Goal: Contribute content

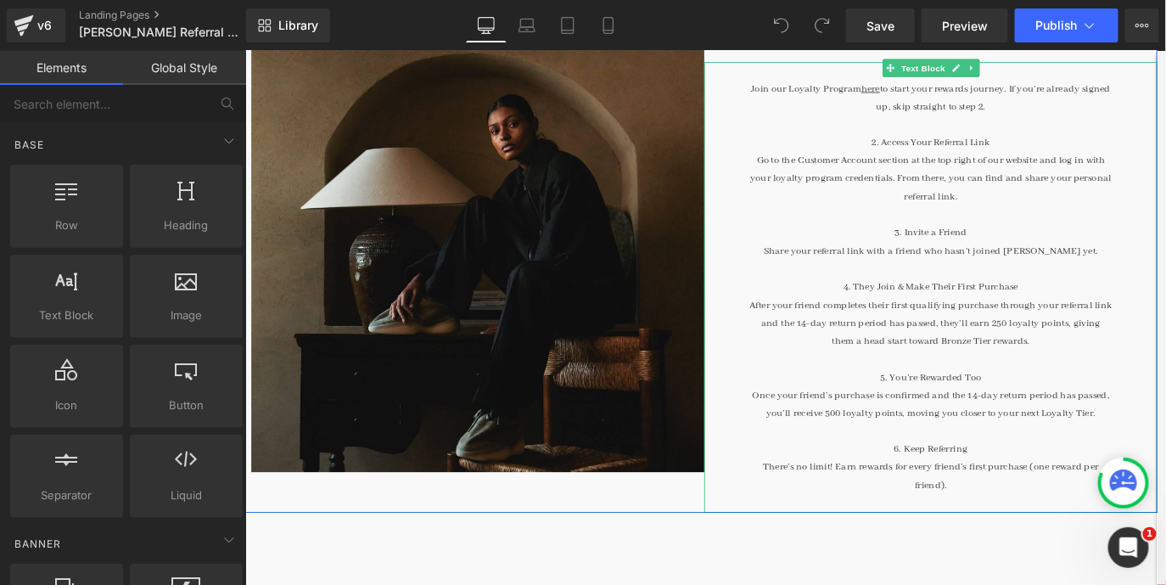
scroll to position [335, 0]
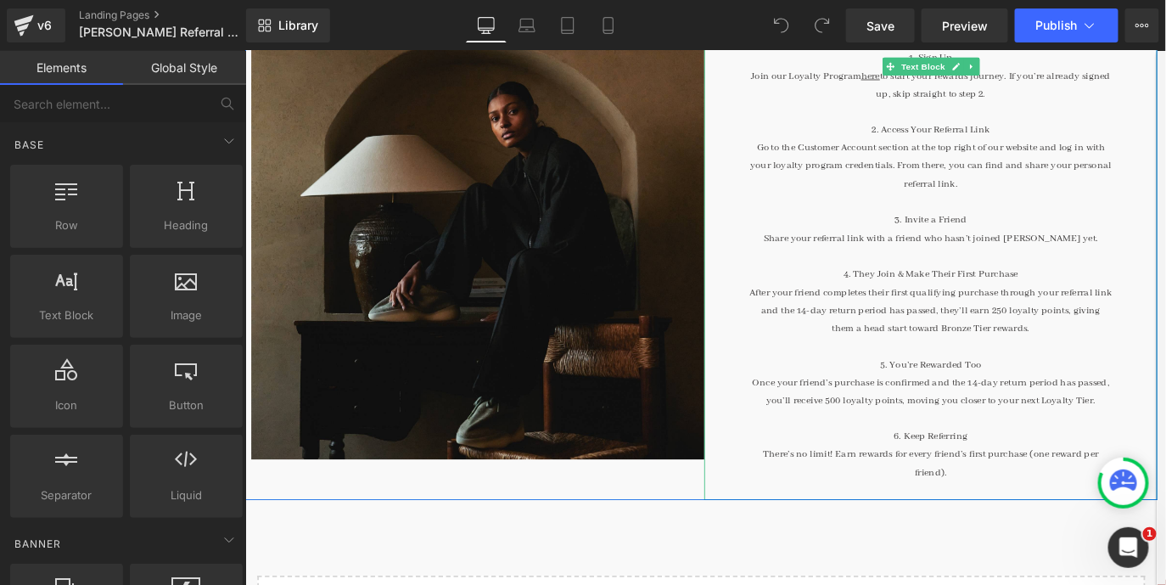
click at [865, 345] on p "After your friend completes their first qualifying purchase through your referr…" at bounding box center [1016, 342] width 408 height 61
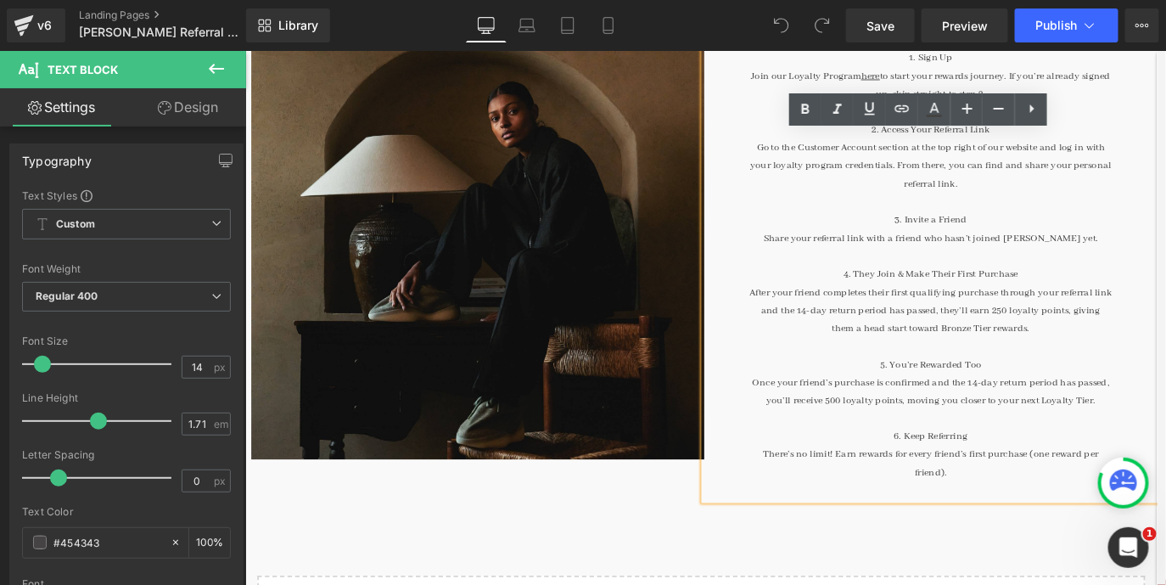
click at [864, 345] on p "After your friend completes their first qualifying purchase through your referr…" at bounding box center [1016, 342] width 408 height 61
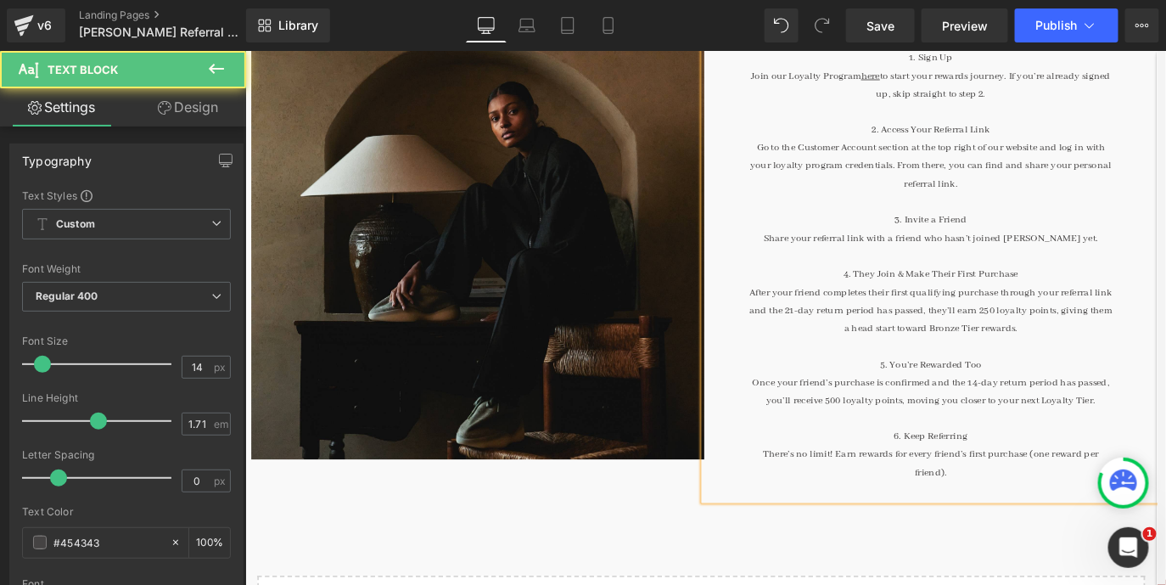
click at [1067, 419] on p "Once your friend’s purchase is confirmed and the 14-day return period has passe…" at bounding box center [1016, 434] width 408 height 41
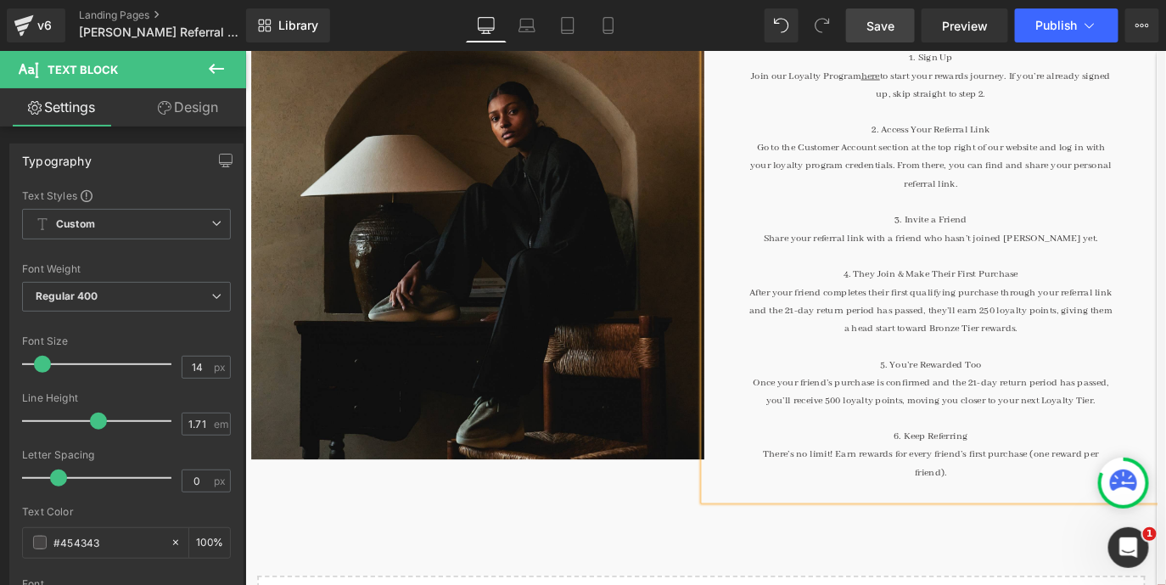
click at [885, 37] on link "Save" at bounding box center [880, 25] width 69 height 34
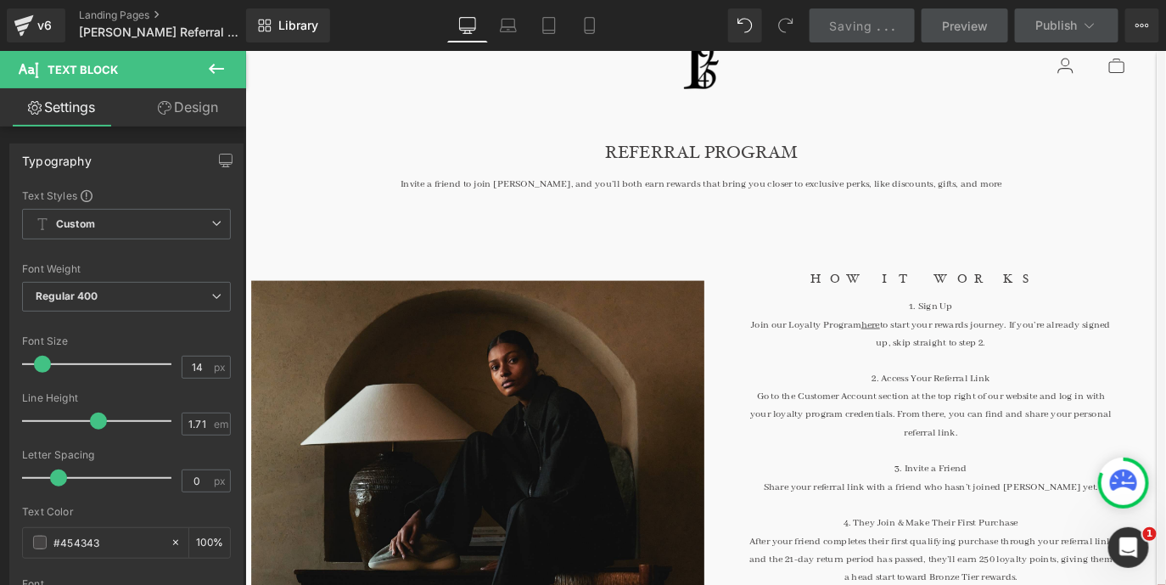
scroll to position [0, 0]
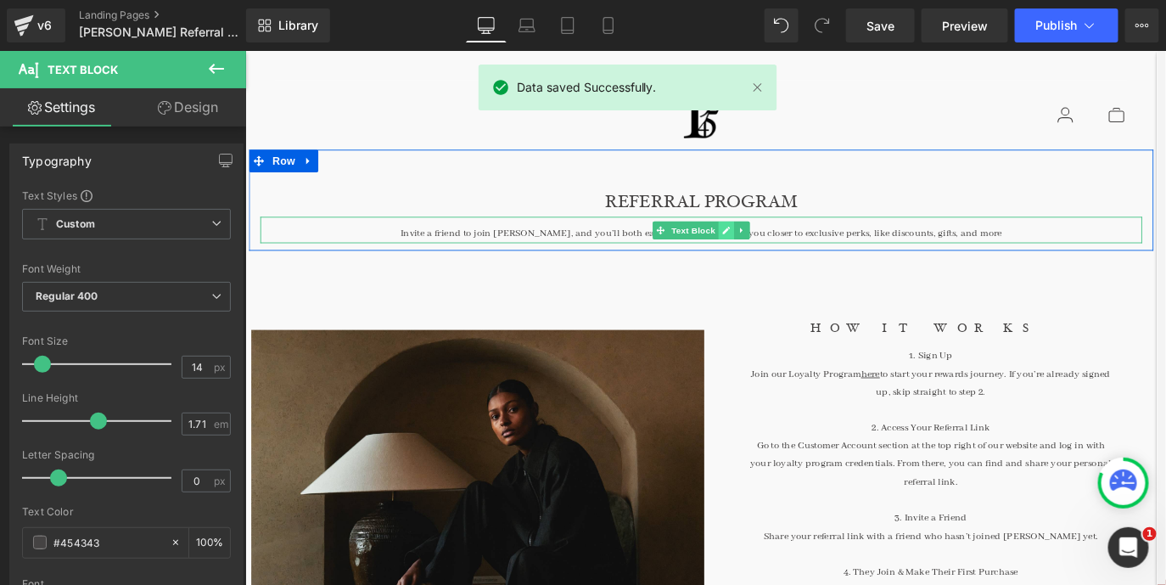
click at [782, 256] on link at bounding box center [787, 252] width 18 height 20
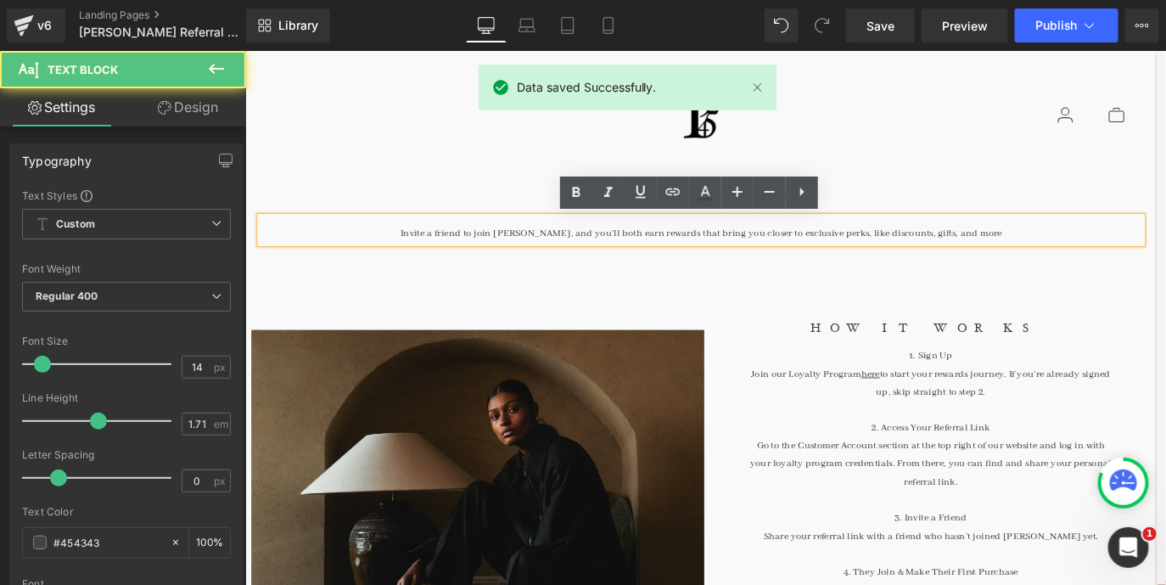
click at [868, 256] on div "Invite a friend to join [PERSON_NAME], and you’ll both earn rewards that bring …" at bounding box center [757, 252] width 993 height 30
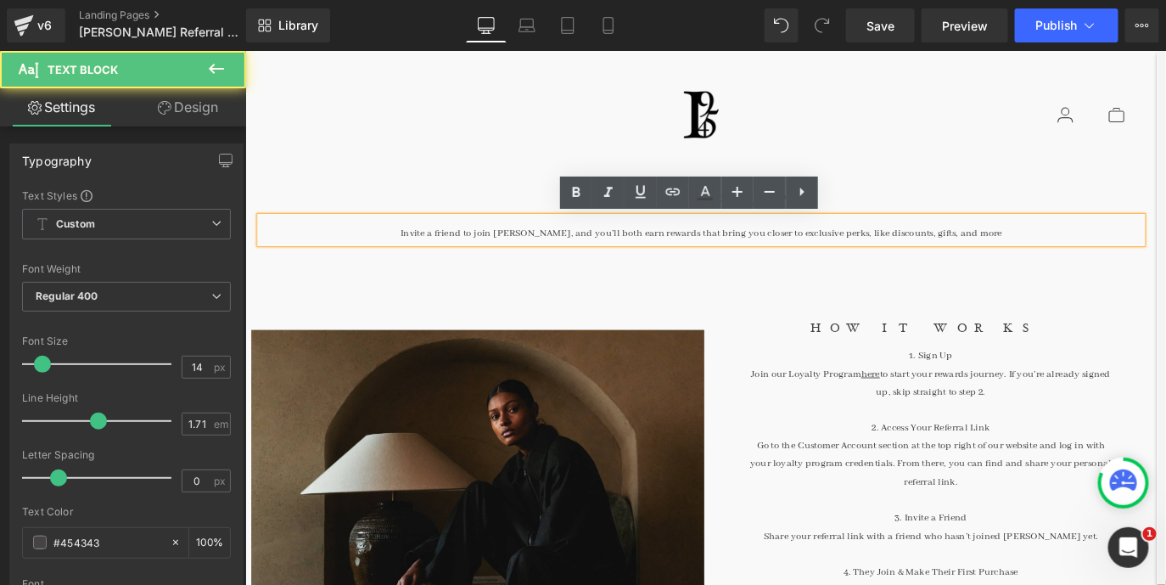
click at [1095, 261] on div "Invite a friend to join [PERSON_NAME], and you’ll both earn rewards that bring …" at bounding box center [757, 252] width 993 height 30
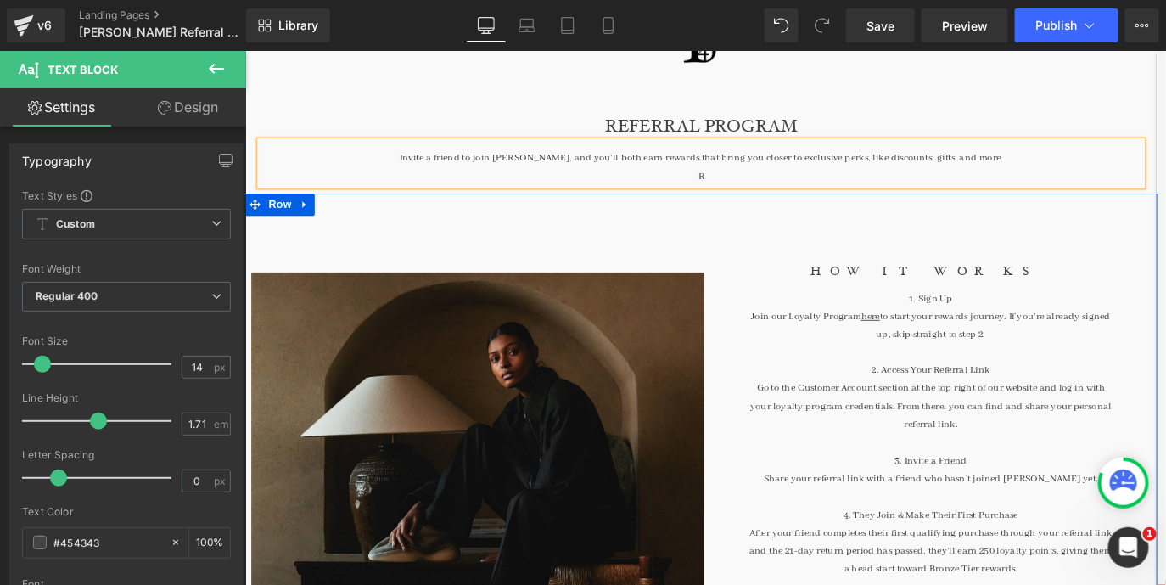
scroll to position [84, 0]
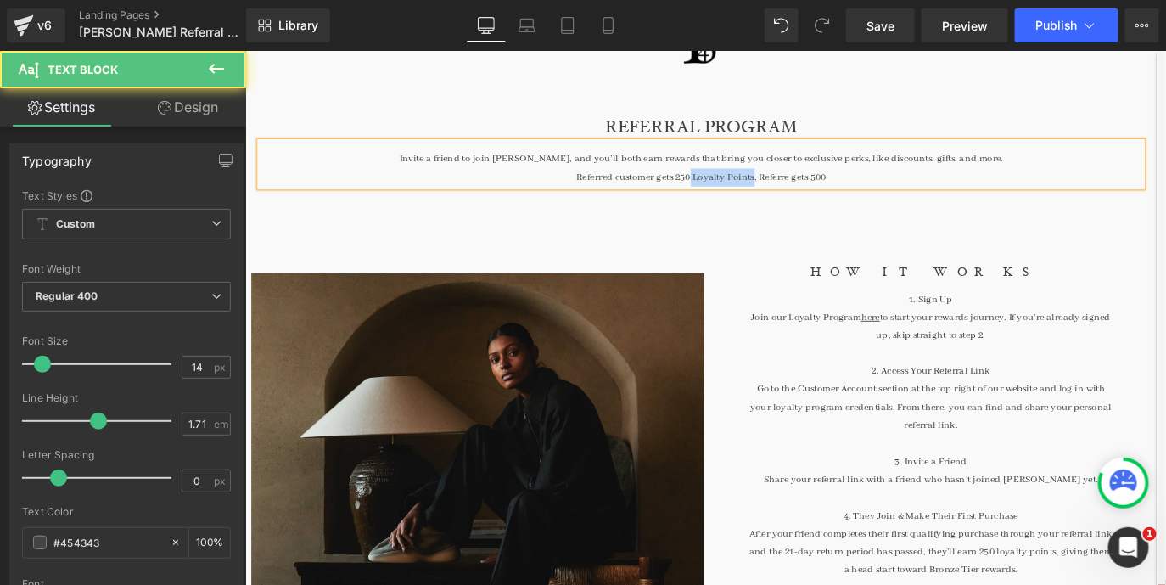
copy div "Loyalty Points"
drag, startPoint x: 744, startPoint y: 194, endPoint x: 817, endPoint y: 193, distance: 72.2
click at [817, 193] on div "Referred customer gets 250 Loyalty Points, Referre gets 500" at bounding box center [757, 192] width 993 height 20
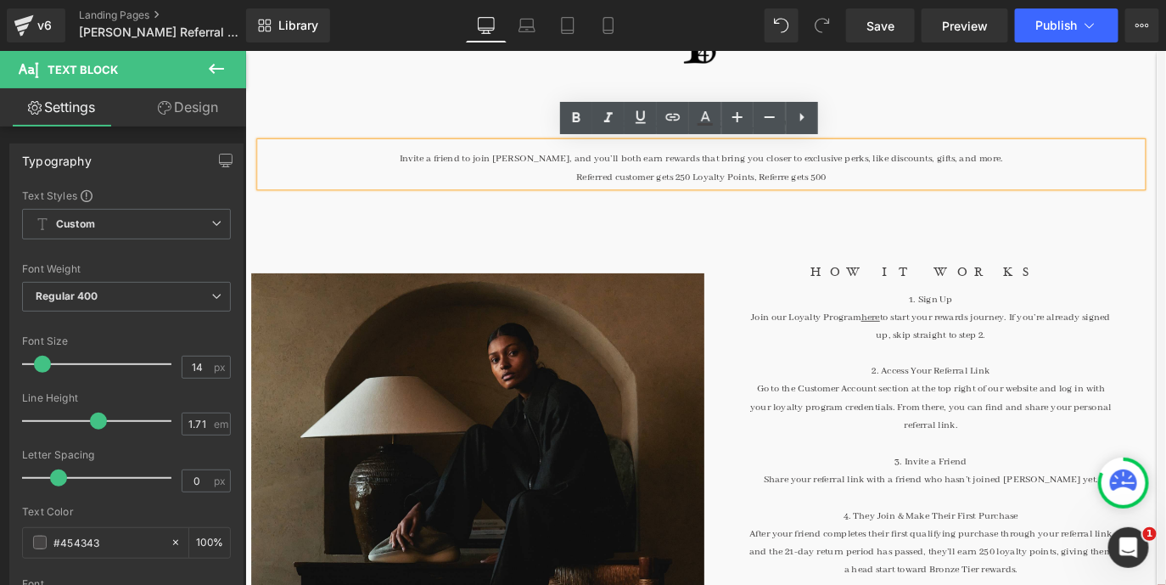
click at [914, 195] on div "Referred customer gets 250 Loyalty Points, Referre gets 500" at bounding box center [757, 192] width 993 height 20
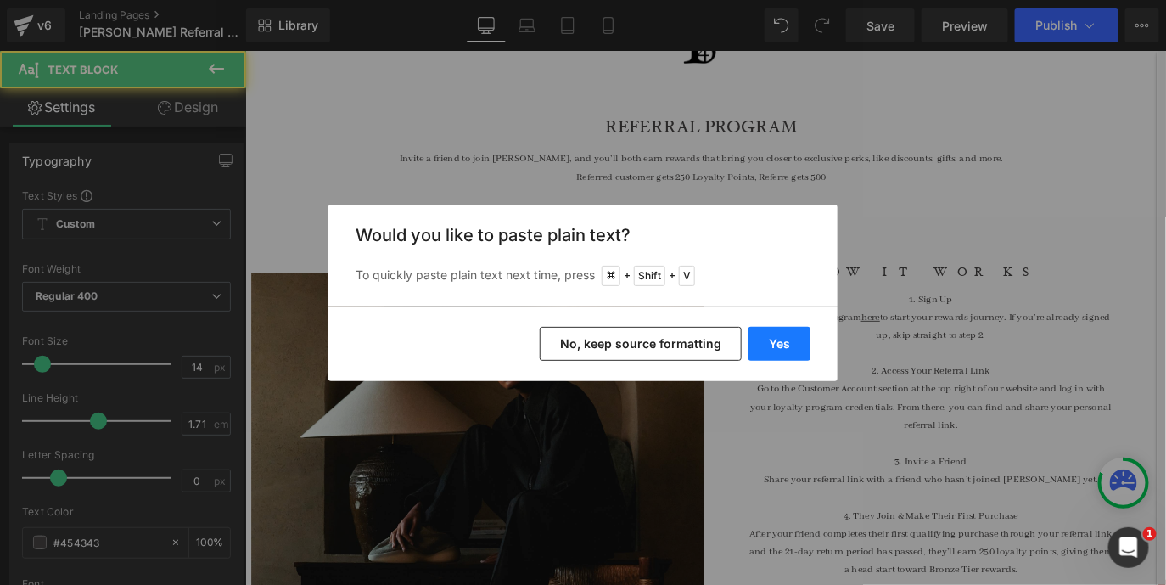
click at [761, 354] on button "Yes" at bounding box center [780, 344] width 62 height 34
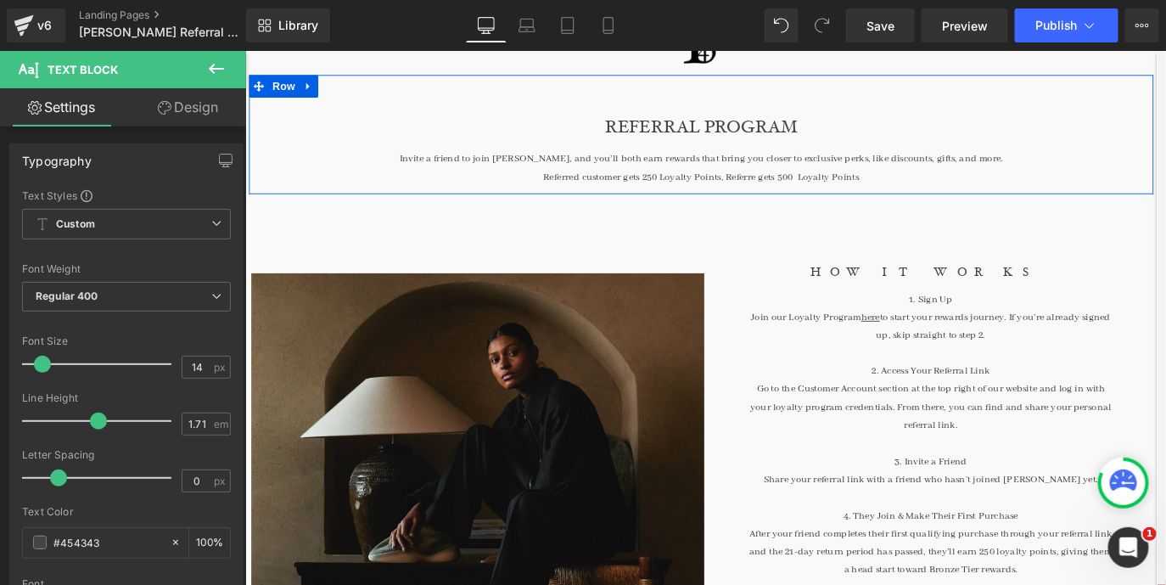
click at [946, 196] on div "Referred customer gets 250 Loyalty Points, Referre gets 500 Loyalty Points" at bounding box center [757, 192] width 993 height 20
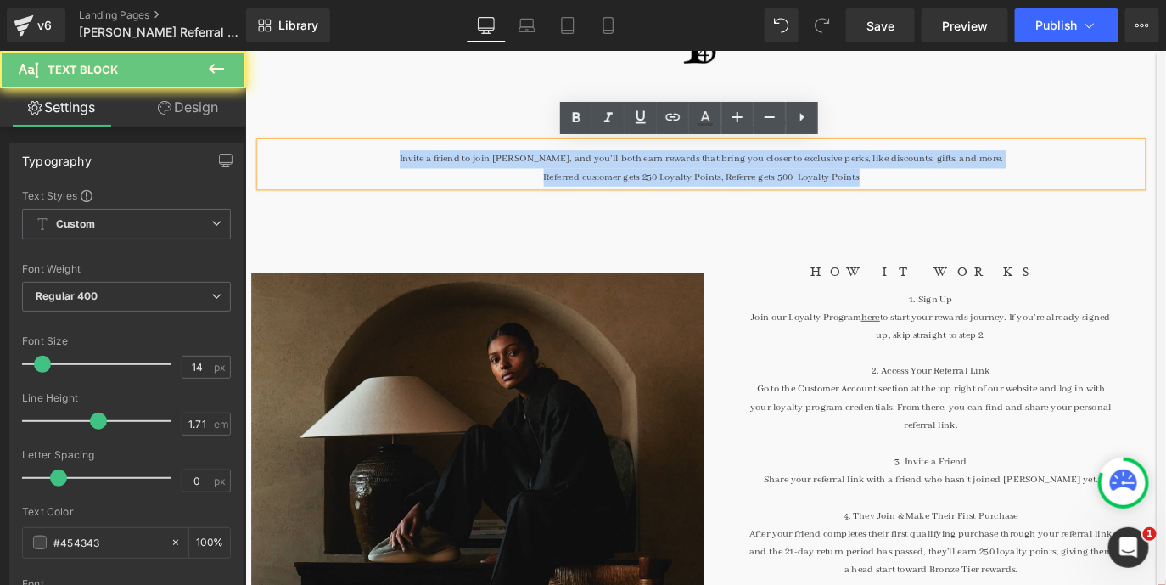
copy div "Invite a friend to join [PERSON_NAME], and you’ll both earn rewards that bring …"
drag, startPoint x: 946, startPoint y: 196, endPoint x: 421, endPoint y: 168, distance: 526.2
click at [421, 168] on div "Invite a friend to join [PERSON_NAME], and you’ll both earn rewards that bring …" at bounding box center [757, 178] width 993 height 50
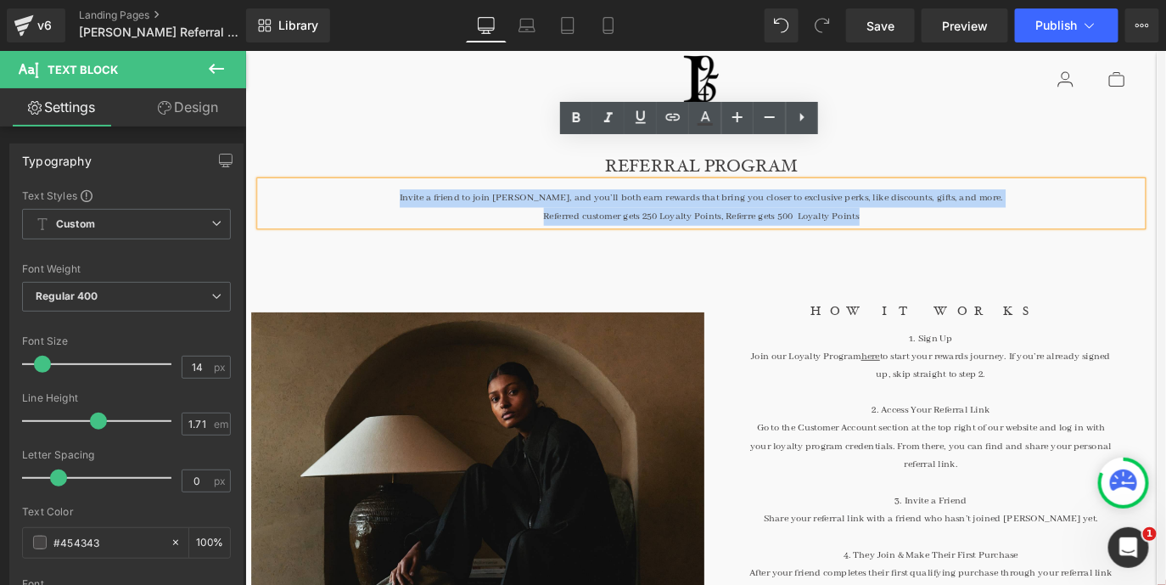
scroll to position [0, 0]
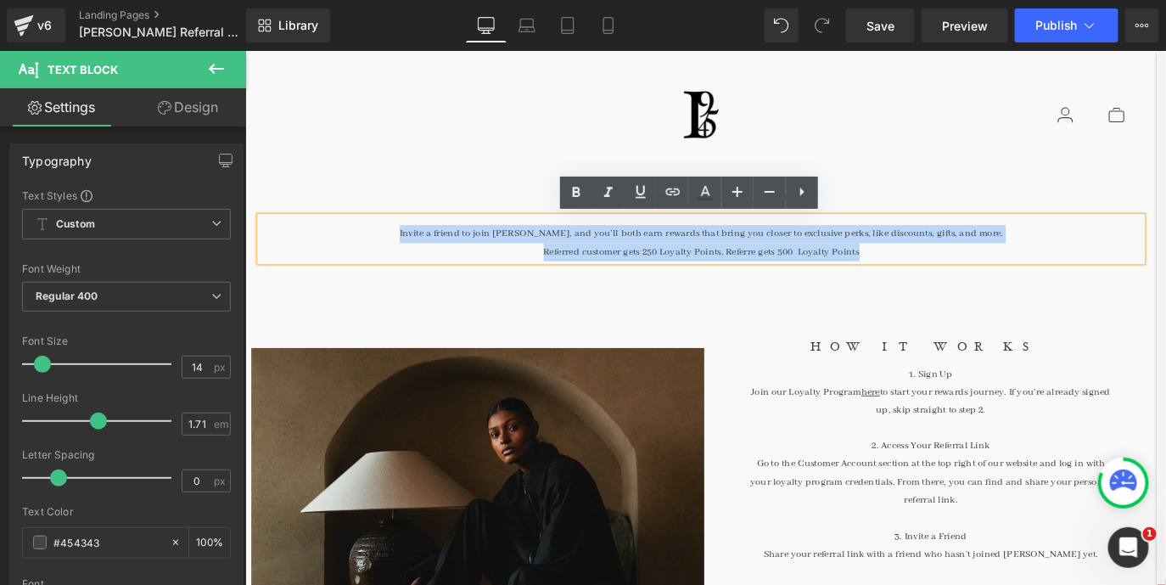
click at [837, 273] on div "Referred customer gets 250 Loyalty Points, Referre gets 500 Loyalty Points" at bounding box center [757, 277] width 993 height 20
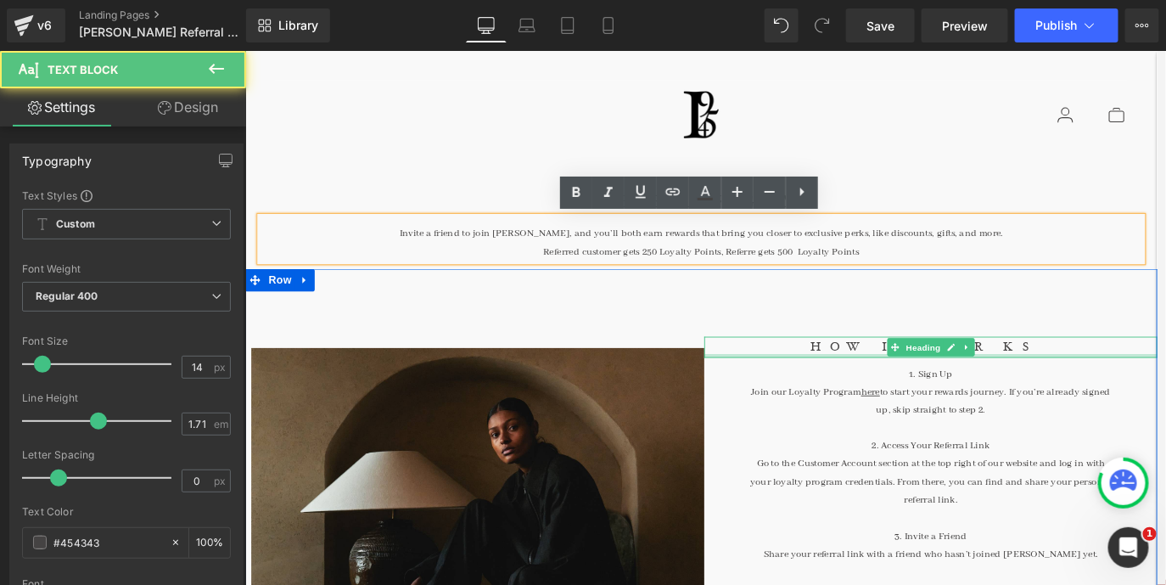
click at [916, 391] on div at bounding box center [1016, 393] width 510 height 4
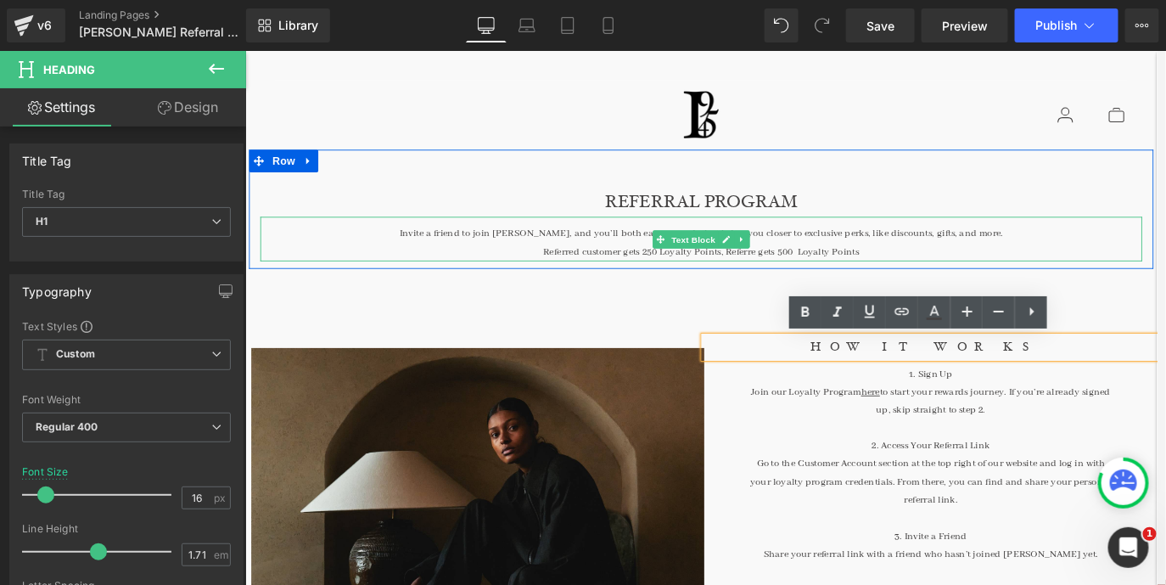
click at [903, 261] on div "Invite a friend to join [PERSON_NAME], and you’ll both earn rewards that bring …" at bounding box center [757, 262] width 993 height 50
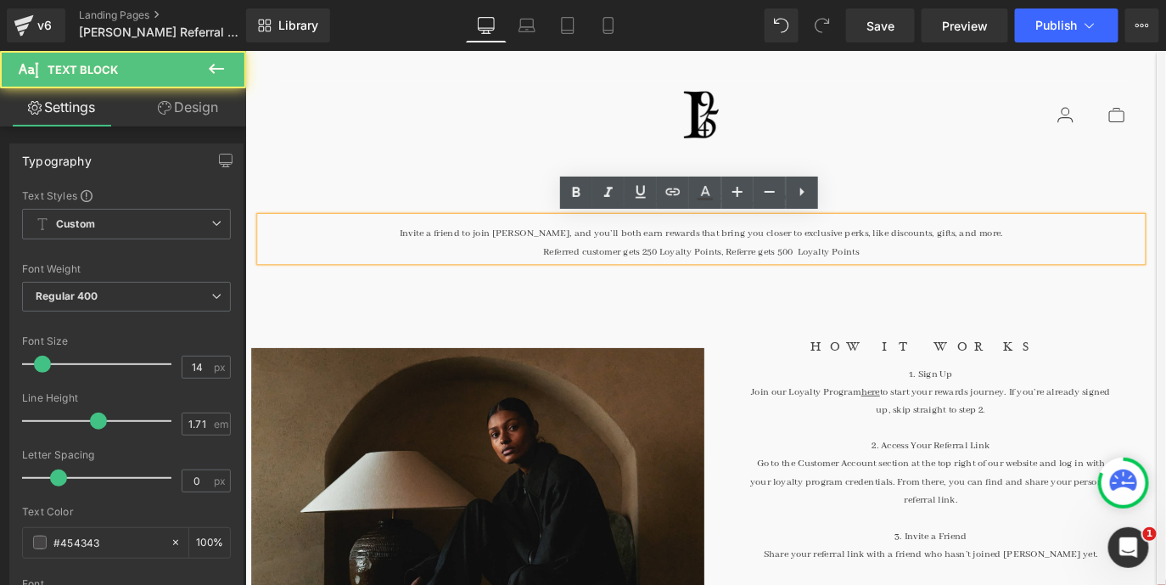
click at [746, 259] on div "Invite a friend to join [PERSON_NAME], and you’ll both earn rewards that bring …" at bounding box center [757, 262] width 993 height 50
click at [705, 261] on div "Invite a friend to join [PERSON_NAME], and you’ll both earn rewards that bring …" at bounding box center [757, 262] width 993 height 50
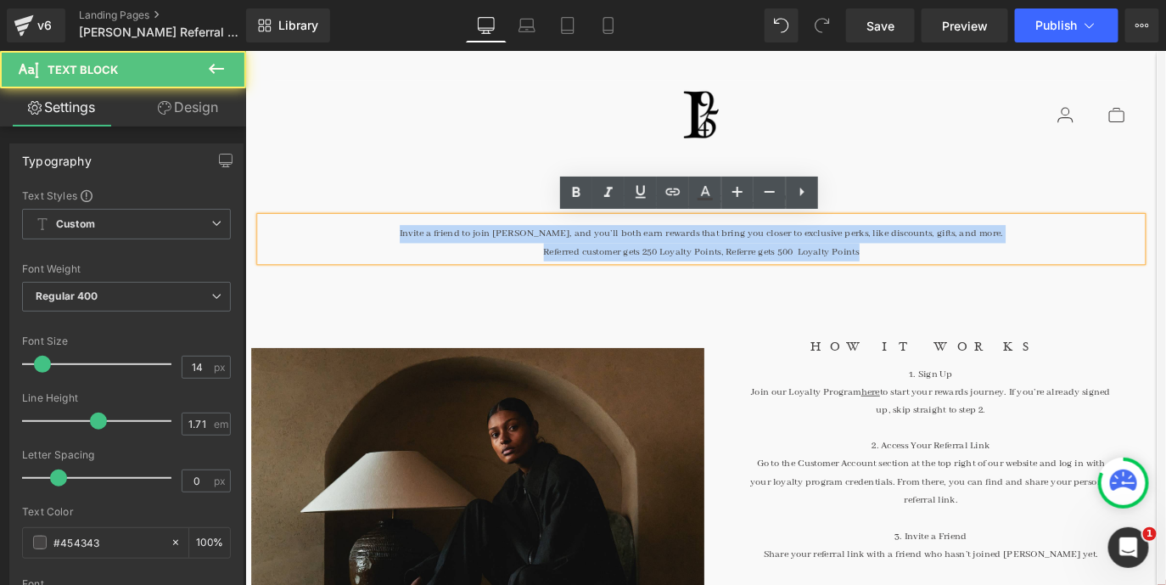
drag, startPoint x: 953, startPoint y: 283, endPoint x: 411, endPoint y: 252, distance: 543.3
click at [411, 253] on div "Invite a friend to join [PERSON_NAME], and you’ll both earn rewards that bring …" at bounding box center [757, 262] width 993 height 50
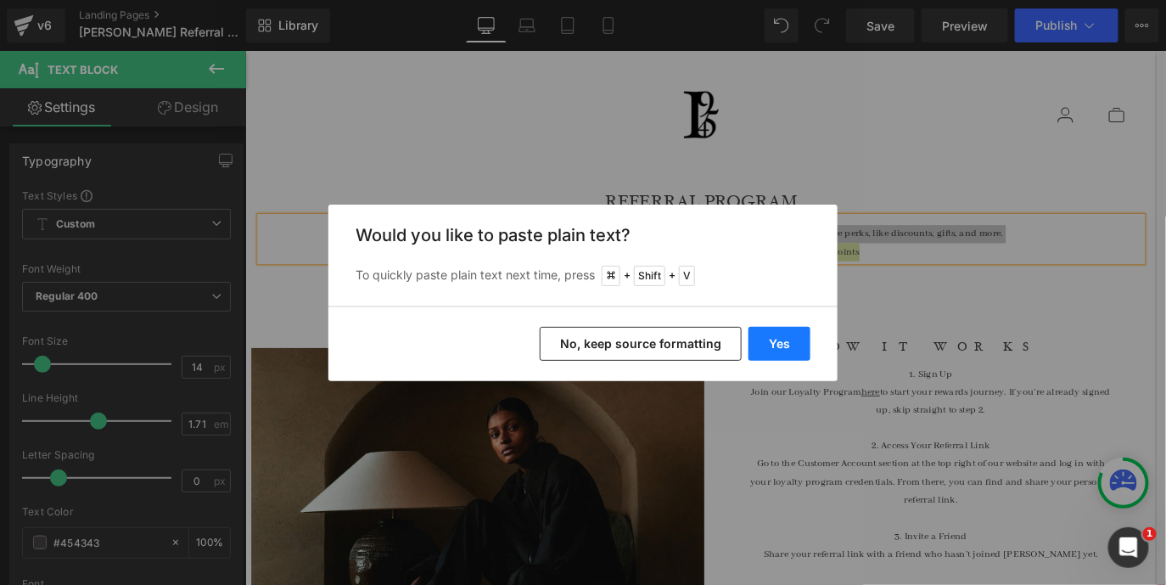
click at [766, 348] on button "Yes" at bounding box center [780, 344] width 62 height 34
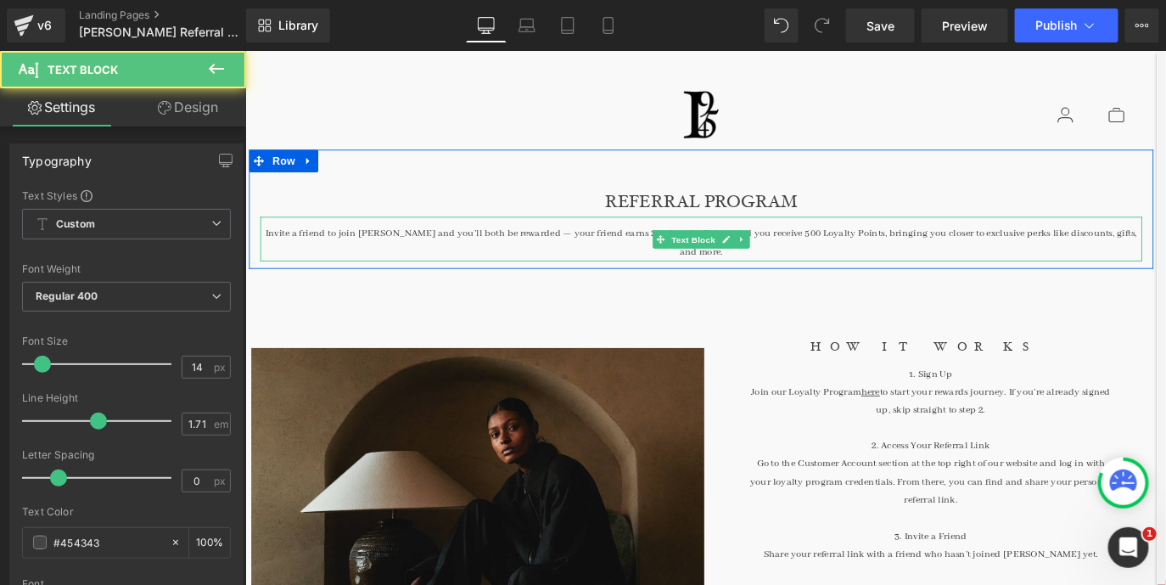
click at [597, 255] on div "Invite a friend to join [PERSON_NAME] and you’ll both be rewarded — your friend…" at bounding box center [757, 262] width 993 height 50
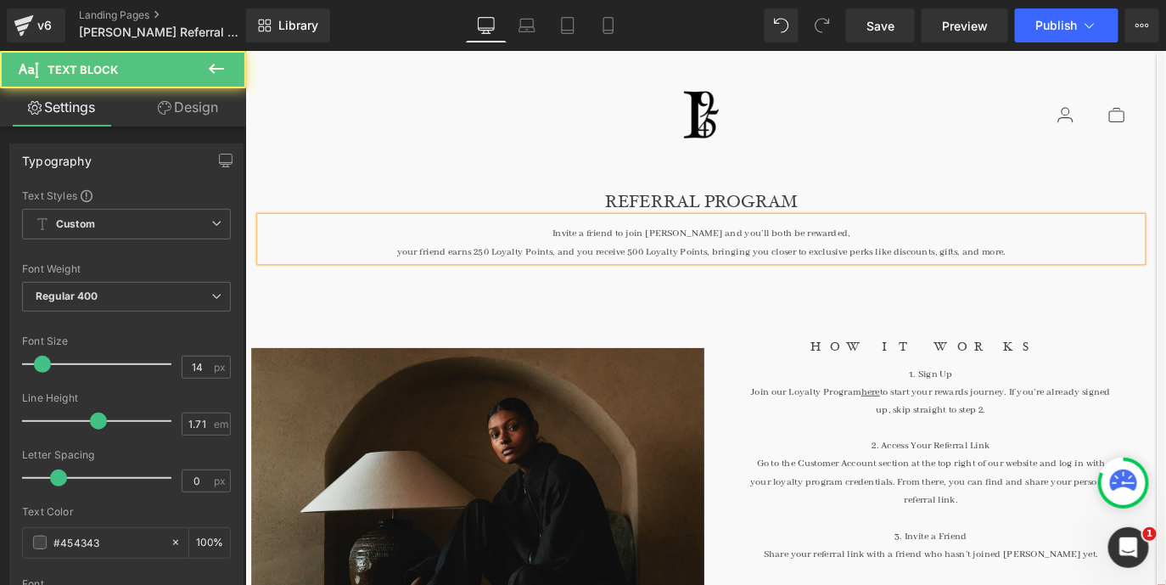
click at [425, 278] on div "your friend earns 250 Loyalty Points, and you receive 500 Loyalty Points, bring…" at bounding box center [757, 277] width 993 height 20
drag, startPoint x: 1107, startPoint y: 277, endPoint x: 930, endPoint y: 280, distance: 176.6
click at [930, 280] on div "Your friend earns 250 Loyalty Points, and you receive 500 Loyalty Points, bring…" at bounding box center [757, 277] width 993 height 20
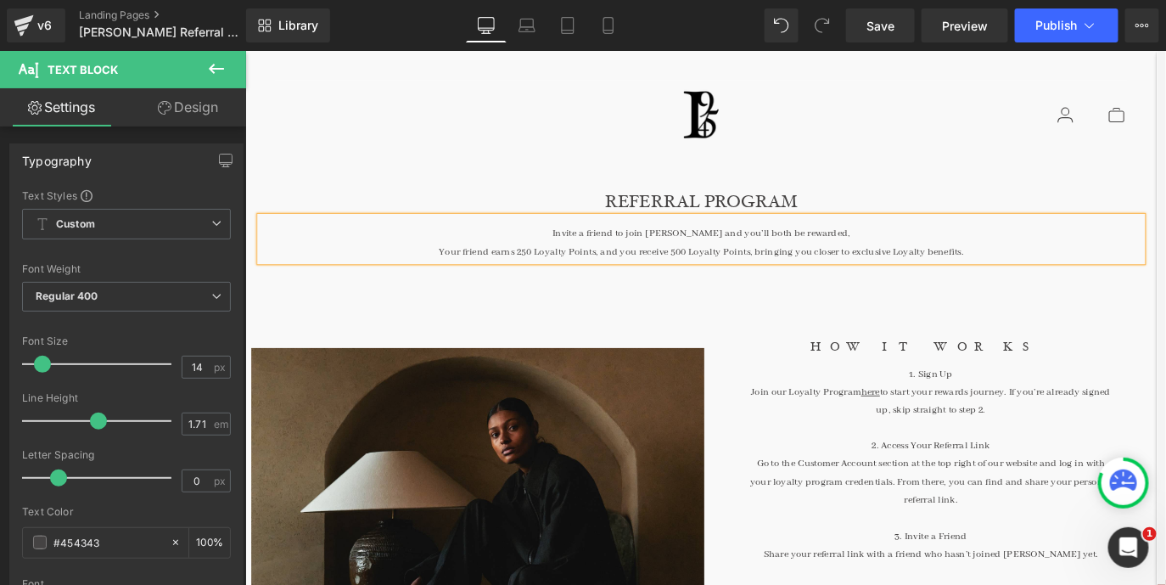
click at [1069, 278] on div "Your friend earns 250 Loyalty Points, and you receive 500 Loyalty Points, bring…" at bounding box center [757, 277] width 993 height 20
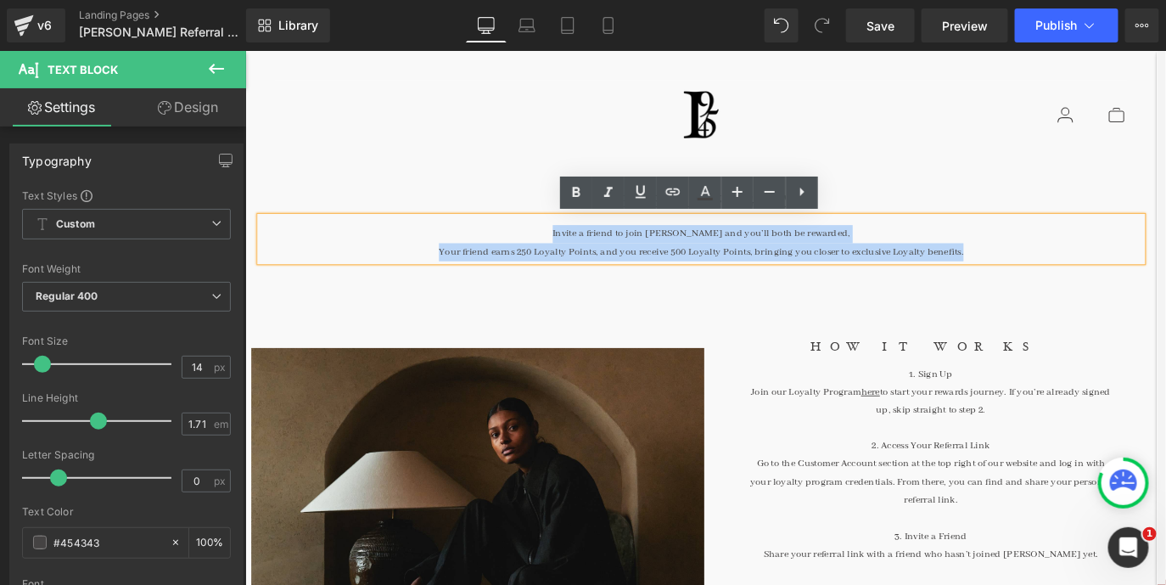
drag, startPoint x: 1069, startPoint y: 278, endPoint x: 598, endPoint y: 256, distance: 471.6
click at [598, 256] on div "Invite a friend to join [PERSON_NAME] and you’ll both be rewarded, Your friend …" at bounding box center [757, 262] width 993 height 50
copy div "Invite a friend to join [PERSON_NAME] and you’ll both be rewarded, Your friend …"
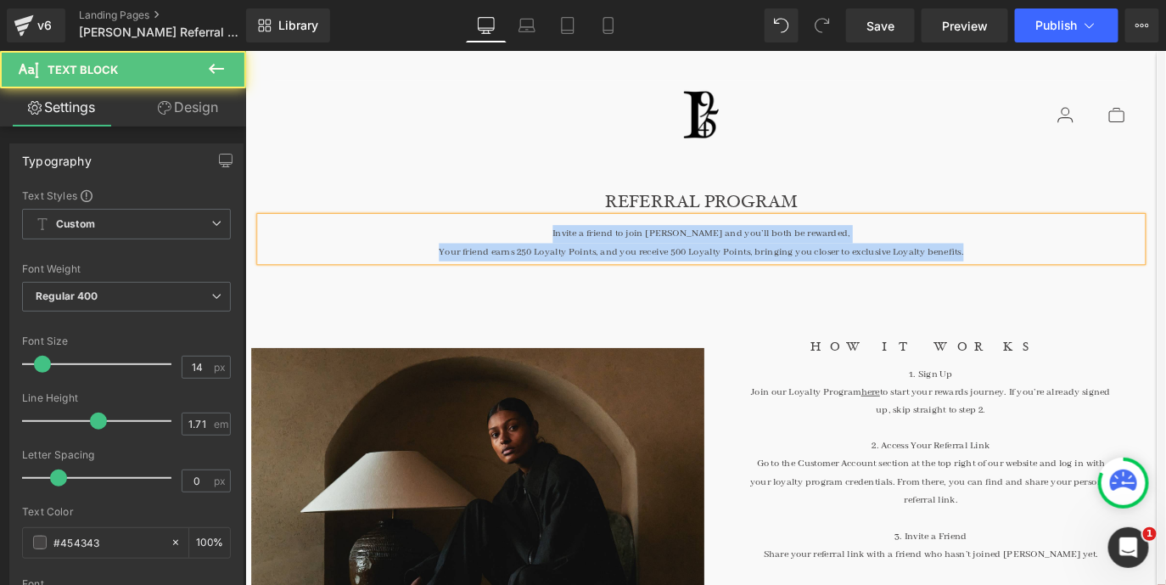
click at [784, 255] on div "Invite a friend to join [PERSON_NAME] and you’ll both be rewarded, Your friend …" at bounding box center [757, 262] width 993 height 50
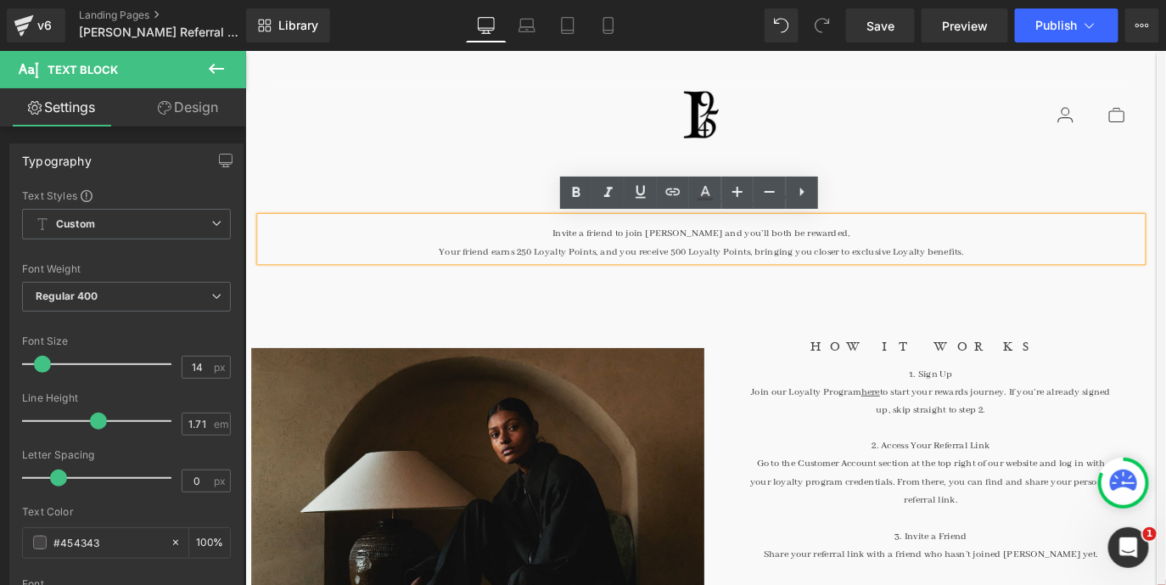
click at [460, 273] on div "Your friend earns 250 Loyalty Points, and you receive 500 Loyalty Points, bring…" at bounding box center [757, 277] width 993 height 20
click at [974, 277] on div "Your friend earns 250 Loyalty Points, and you receive 500 Loyalty Points, bring…" at bounding box center [757, 277] width 993 height 20
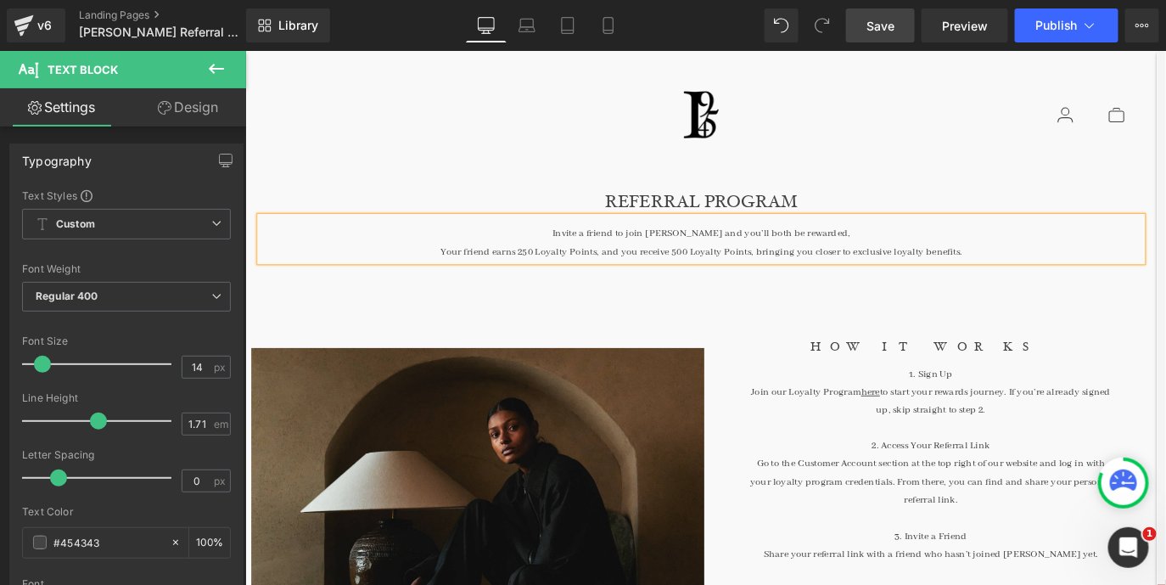
click at [890, 14] on link "Save" at bounding box center [880, 25] width 69 height 34
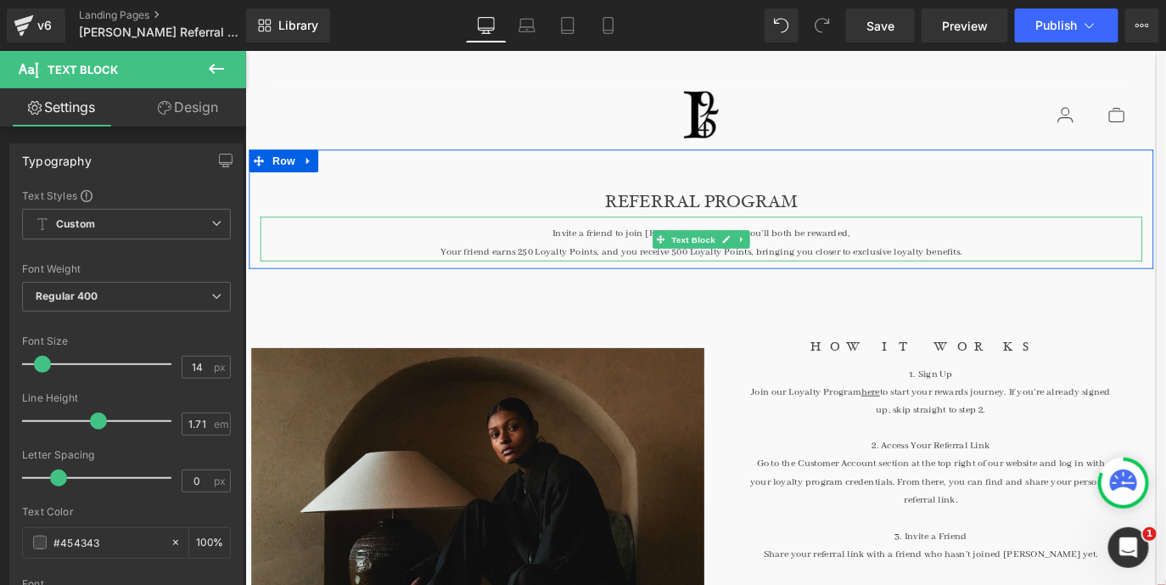
scroll to position [35, 0]
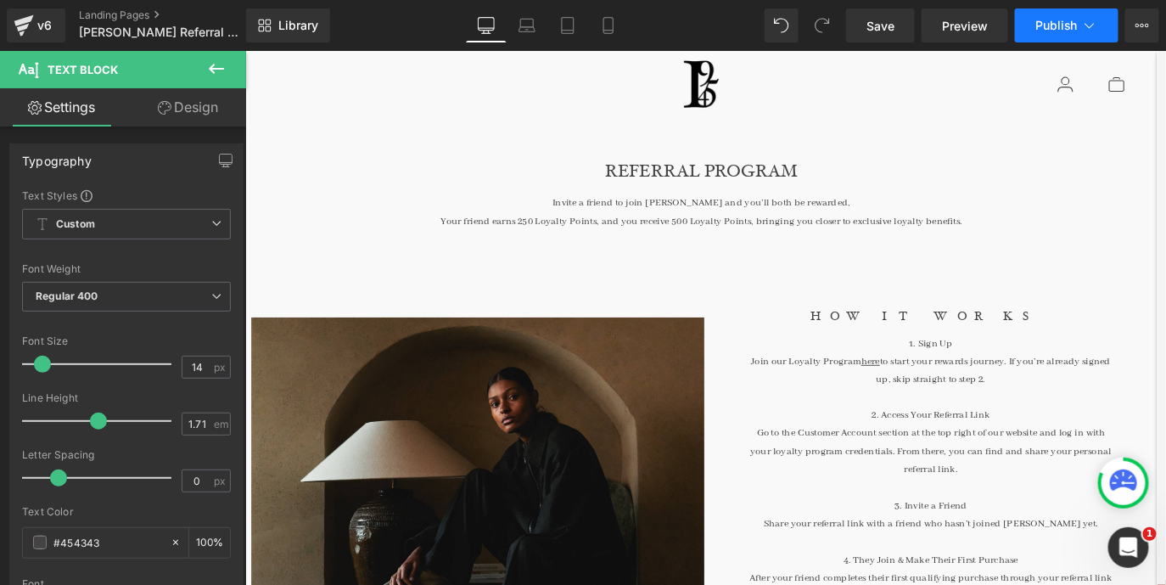
click at [1042, 28] on span "Publish" at bounding box center [1057, 26] width 42 height 14
click at [879, 24] on span "Save" at bounding box center [881, 26] width 28 height 18
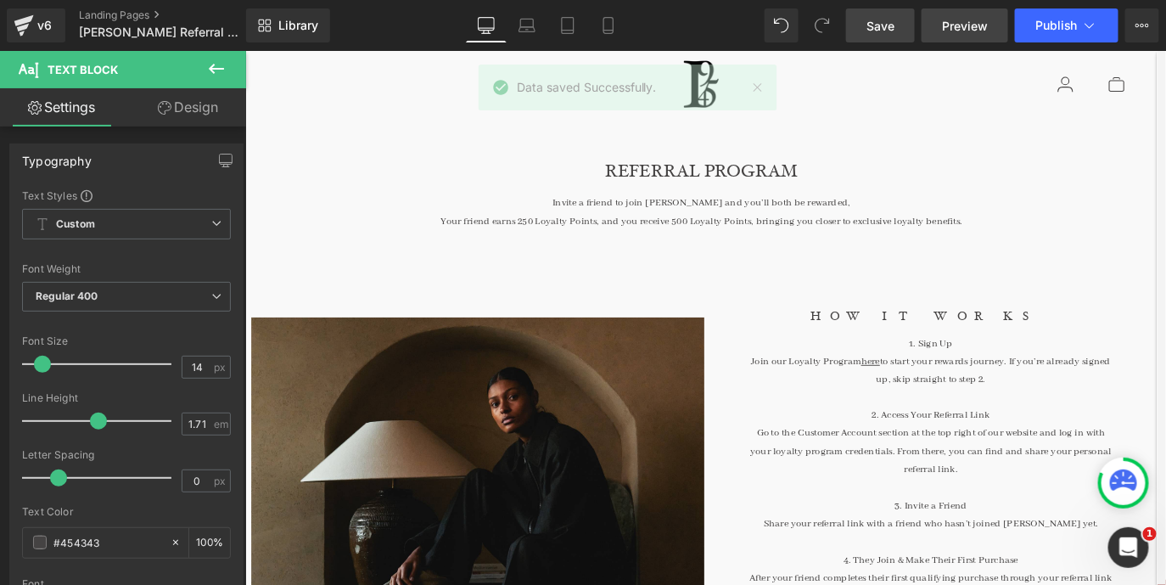
click at [975, 21] on span "Preview" at bounding box center [965, 26] width 46 height 18
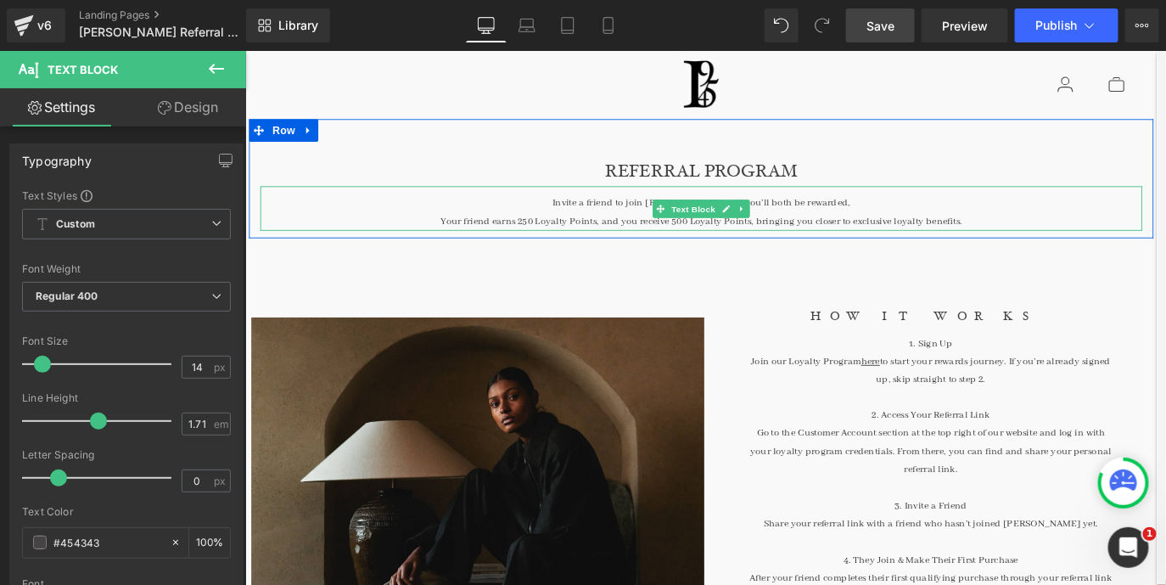
click at [580, 243] on div "Your friend earns 250 Loyalty Points, and you receive 500 Loyalty Points, bring…" at bounding box center [757, 242] width 993 height 20
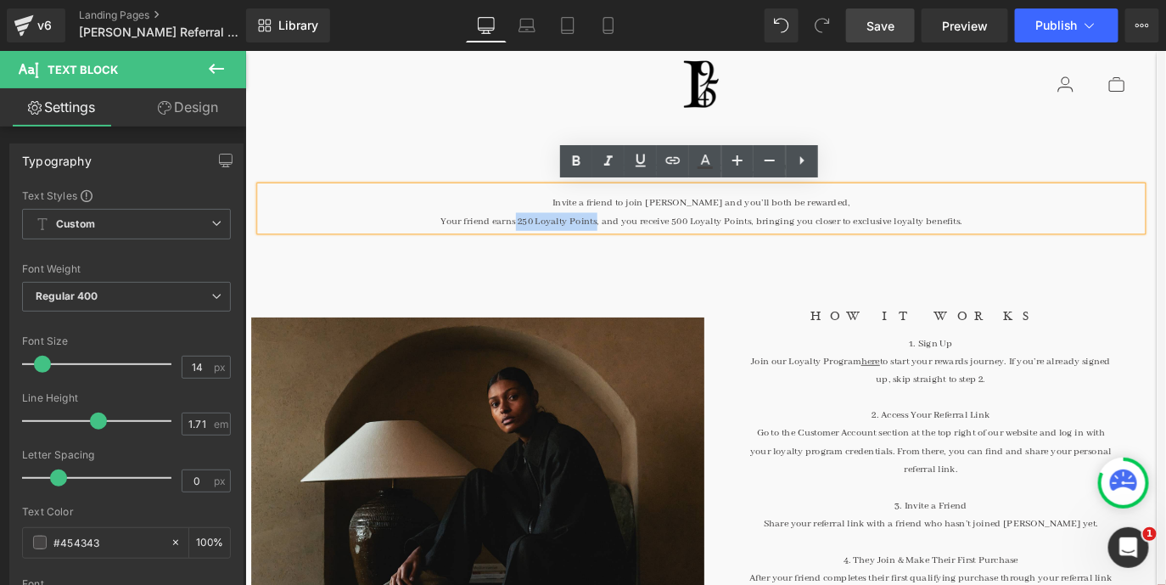
drag, startPoint x: 553, startPoint y: 243, endPoint x: 643, endPoint y: 241, distance: 90.8
click at [643, 241] on div "Your friend earns 250 Loyalty Points, and you receive 500 Loyalty Points, bring…" at bounding box center [757, 242] width 993 height 20
click at [588, 241] on div "Your friend earns 250 Loyalty Points, and you receive 500 Loyalty Points, bring…" at bounding box center [757, 242] width 993 height 20
drag, startPoint x: 554, startPoint y: 241, endPoint x: 643, endPoint y: 240, distance: 89.1
click at [643, 240] on div "Your friend earns 250 Loyalty Points, and you receive 500 Loyalty Points, bring…" at bounding box center [757, 242] width 993 height 20
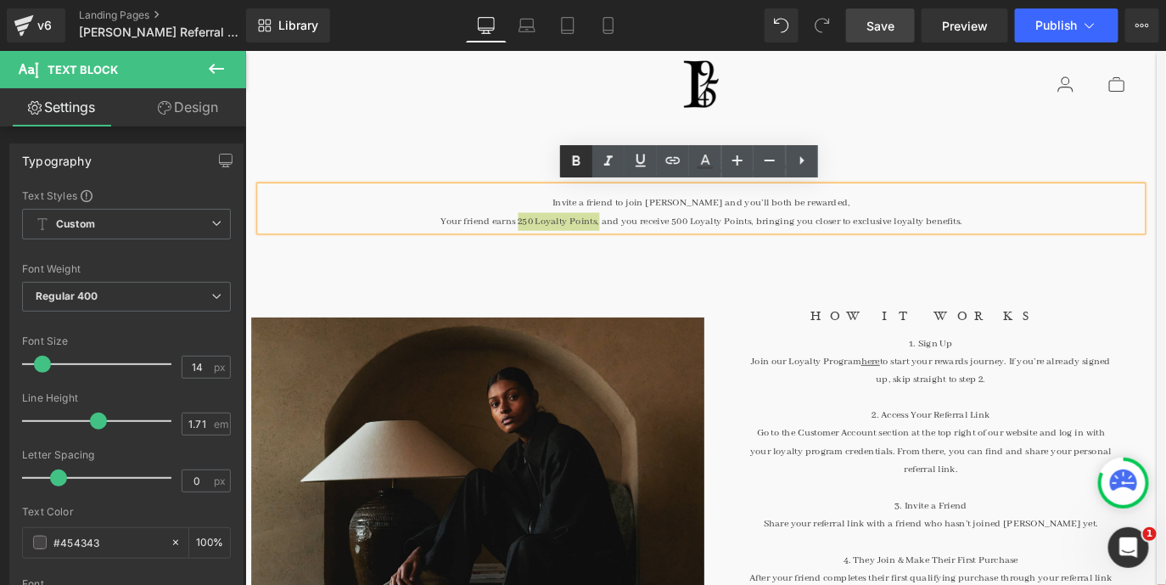
click at [575, 170] on icon at bounding box center [576, 161] width 20 height 20
drag, startPoint x: 688, startPoint y: 242, endPoint x: 796, endPoint y: 243, distance: 108.7
click at [796, 243] on div "Your friend earns 250 Loyalty Points, and you receive 500 Loyalty Points, bring…" at bounding box center [757, 242] width 993 height 20
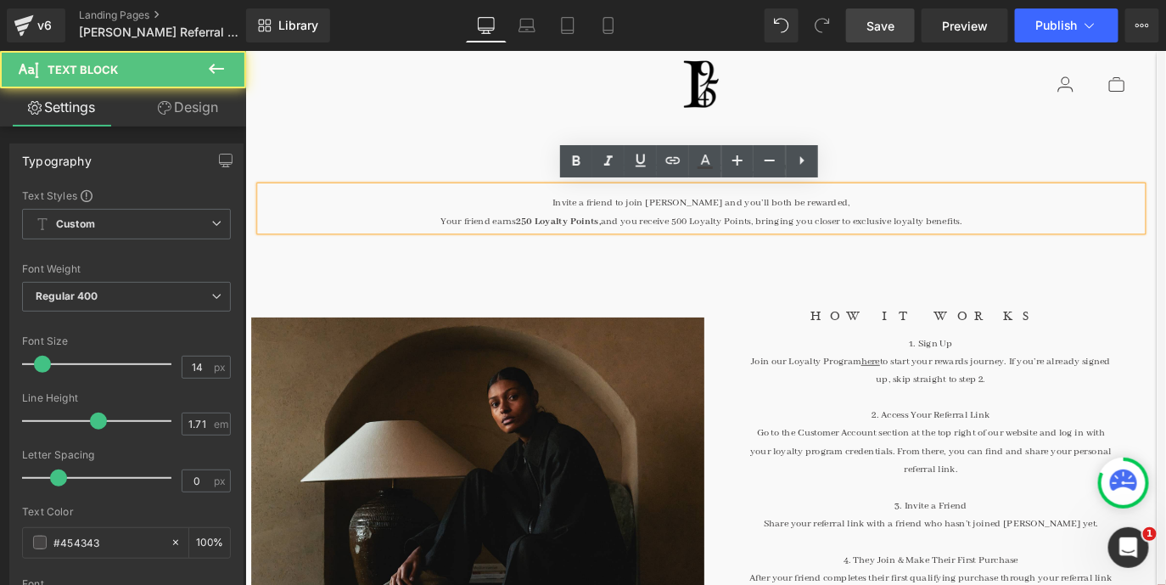
click at [778, 243] on div "Your friend earns 250 Loyalty Points, and you receive 500 Loyalty Points, bring…" at bounding box center [757, 242] width 993 height 20
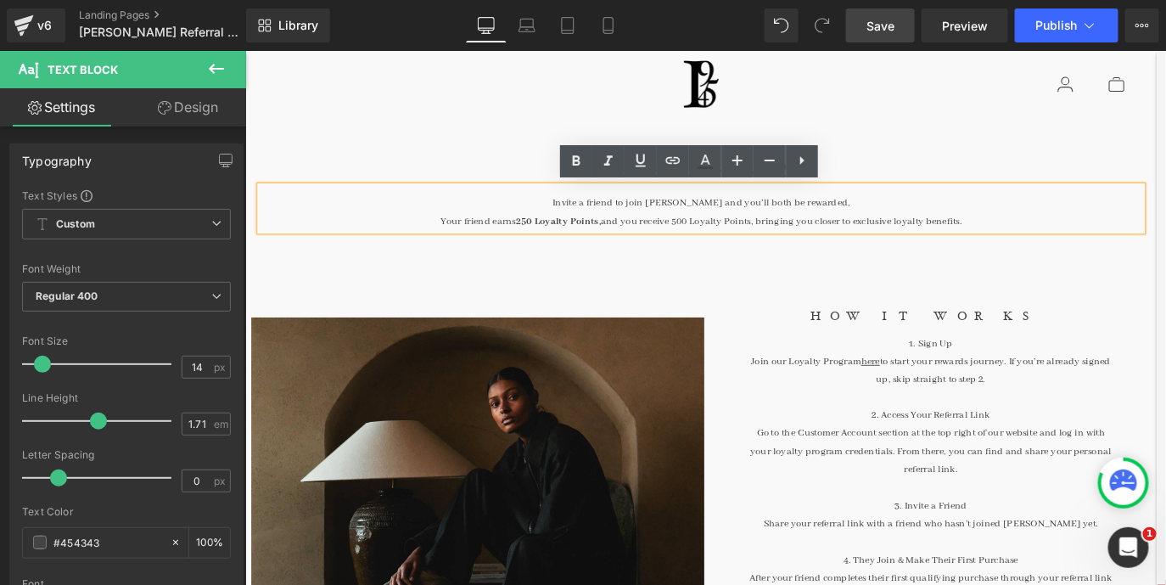
drag, startPoint x: 724, startPoint y: 242, endPoint x: 800, endPoint y: 243, distance: 76.4
click at [800, 243] on div "Your friend earns 250 Loyalty Points, and you receive 500 Loyalty Points, bring…" at bounding box center [757, 242] width 993 height 20
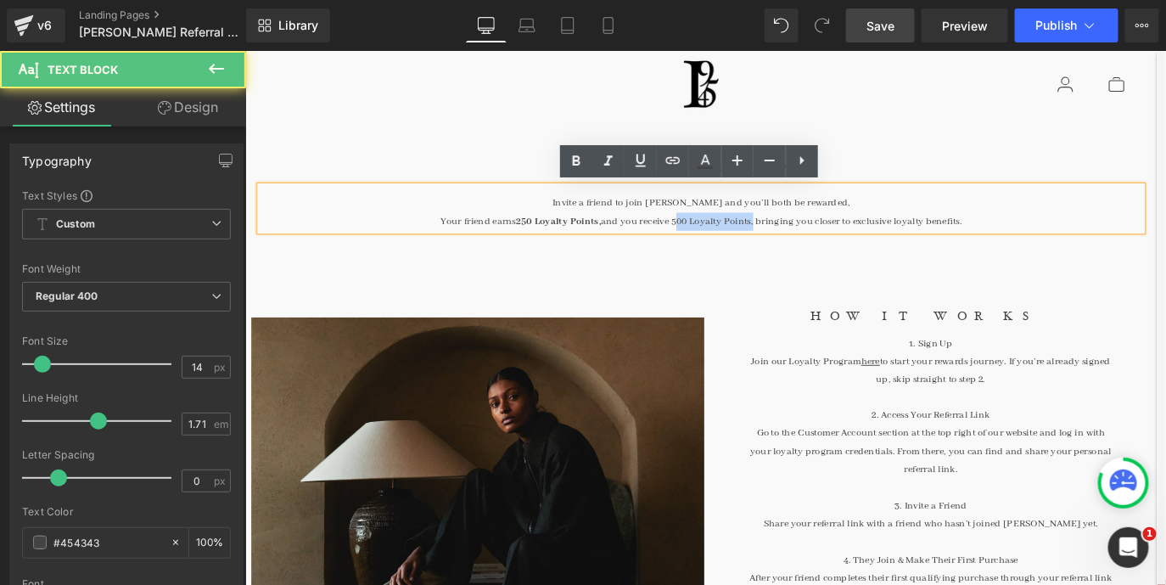
drag, startPoint x: 814, startPoint y: 244, endPoint x: 725, endPoint y: 244, distance: 89.1
click at [725, 244] on div "Your friend earns 250 Loyalty Points, and you receive 500 Loyalty Points, bring…" at bounding box center [757, 242] width 993 height 20
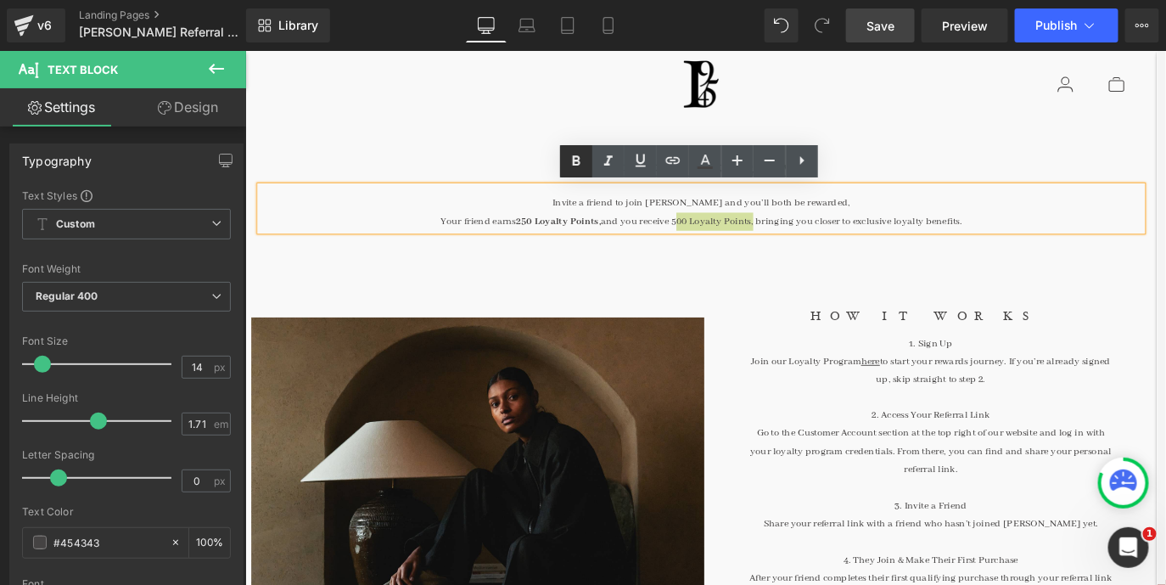
click at [576, 166] on icon at bounding box center [576, 161] width 20 height 20
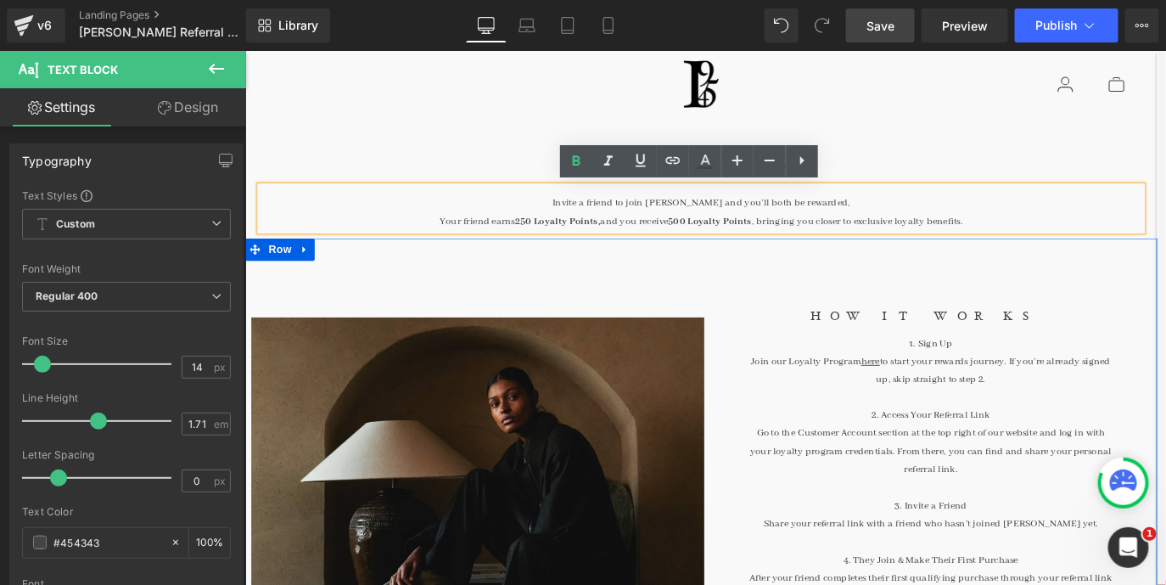
click at [811, 316] on div "HOW IT WORKS Heading 1. Sign Up Join our Loyalty Program here to start your rew…" at bounding box center [1016, 590] width 510 height 574
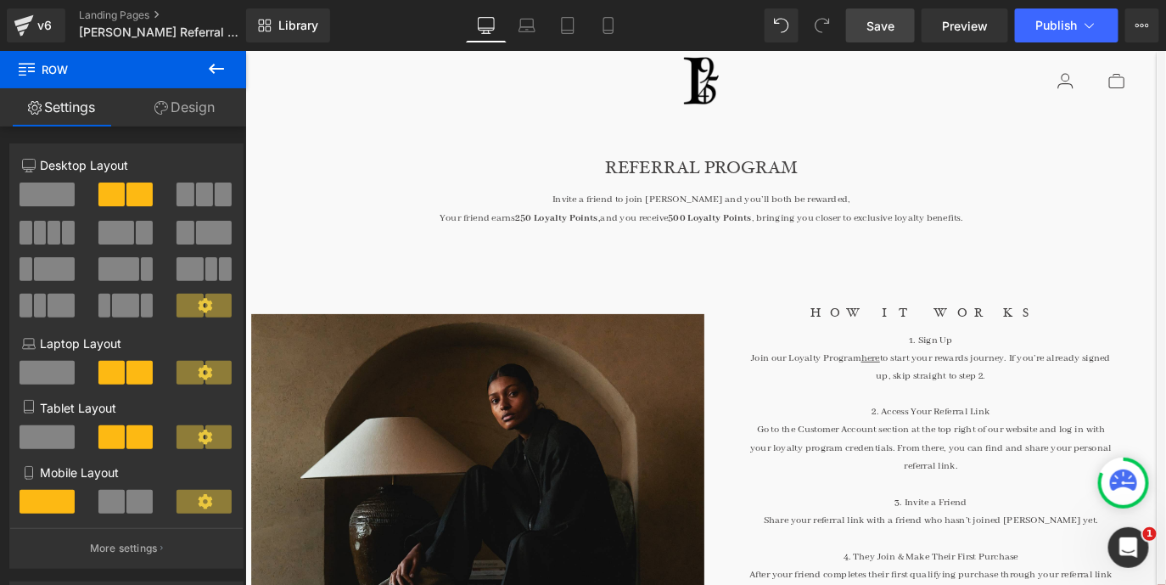
scroll to position [0, 0]
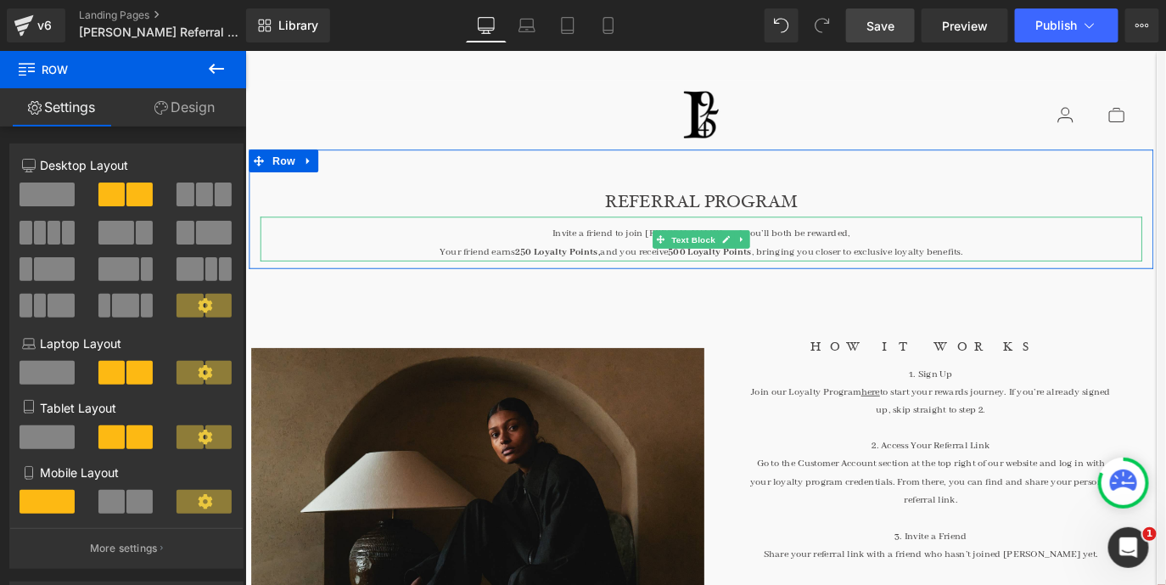
click at [979, 278] on div "Your friend earns 250 Loyalty Points, and you receive 500 Loyalty Points , brin…" at bounding box center [757, 277] width 993 height 20
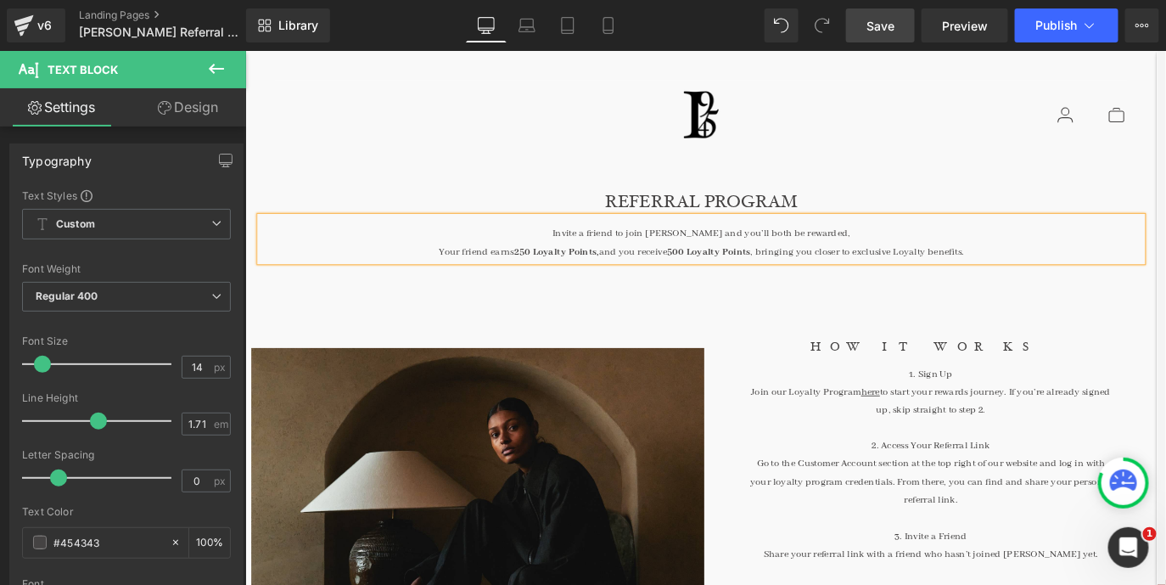
click at [884, 26] on span "Save" at bounding box center [881, 26] width 28 height 18
